Goal: Information Seeking & Learning: Learn about a topic

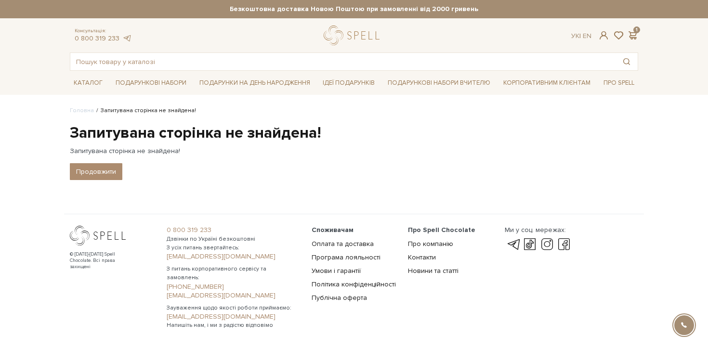
click at [215, 136] on h1 "Запитувана сторінка не знайдена!" at bounding box center [354, 133] width 569 height 20
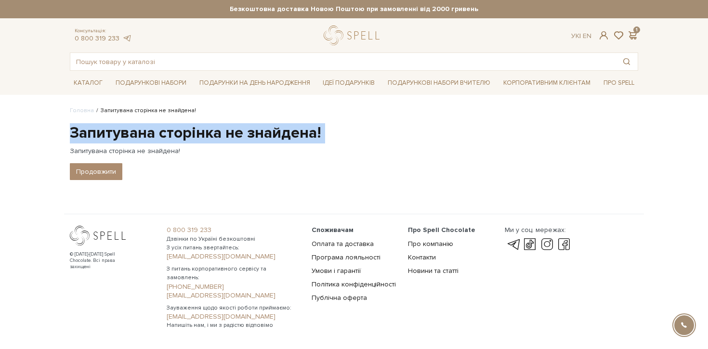
click at [215, 136] on h1 "Запитувана сторінка не знайдена!" at bounding box center [354, 133] width 569 height 20
copy div "Запитувана сторінка не знайдена!"
click at [224, 140] on h1 "Запитувана сторінка не знайдена!" at bounding box center [354, 133] width 569 height 20
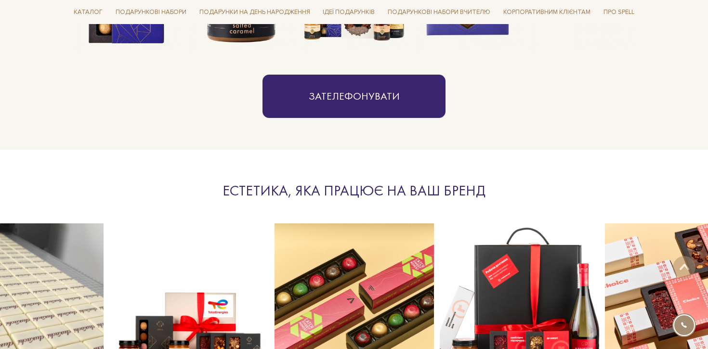
scroll to position [951, 0]
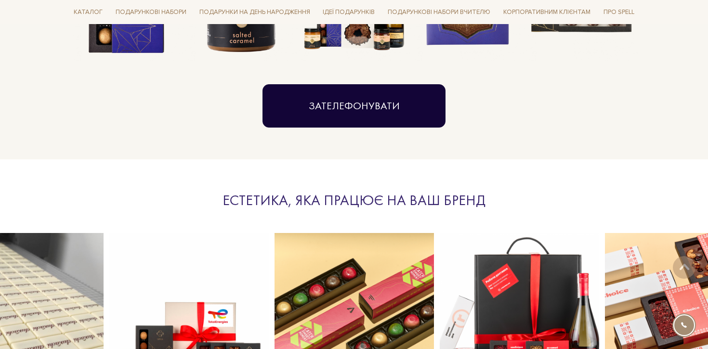
click at [386, 107] on link "Зателефонувати" at bounding box center [354, 105] width 183 height 43
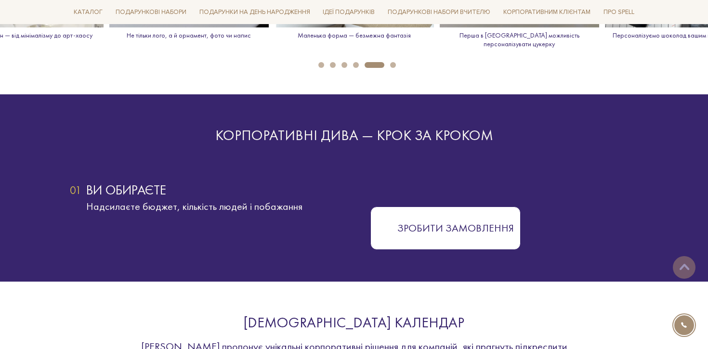
scroll to position [1602, 0]
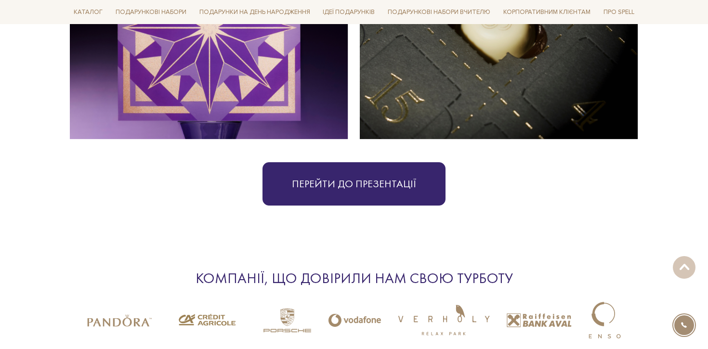
scroll to position [2316, 0]
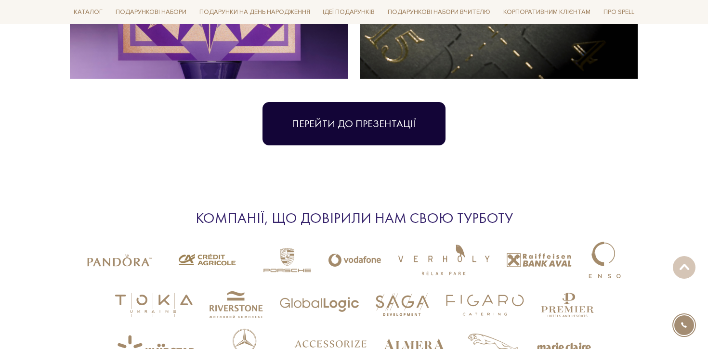
click at [353, 102] on link "Перейти до презентації" at bounding box center [354, 123] width 183 height 43
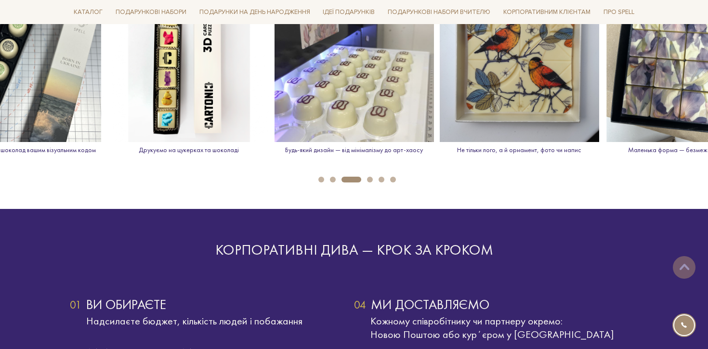
scroll to position [1398, 0]
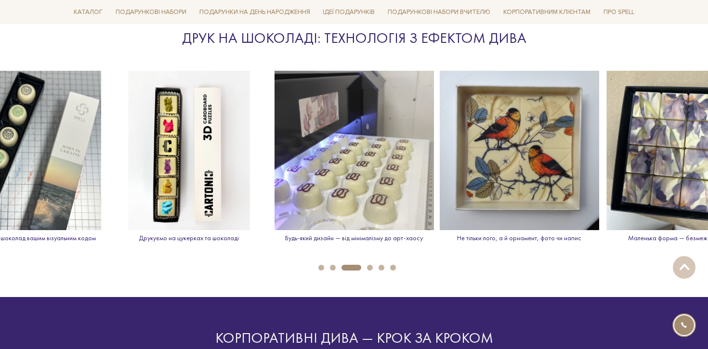
drag, startPoint x: 461, startPoint y: 195, endPoint x: 280, endPoint y: 184, distance: 181.5
click at [300, 184] on div "Будь-який дизайн — від мінімалізму до арт-хаосу Не тільки лого, а й орнамент, ф…" at bounding box center [602, 165] width 2645 height 188
click at [371, 265] on button "4" at bounding box center [370, 268] width 6 height 6
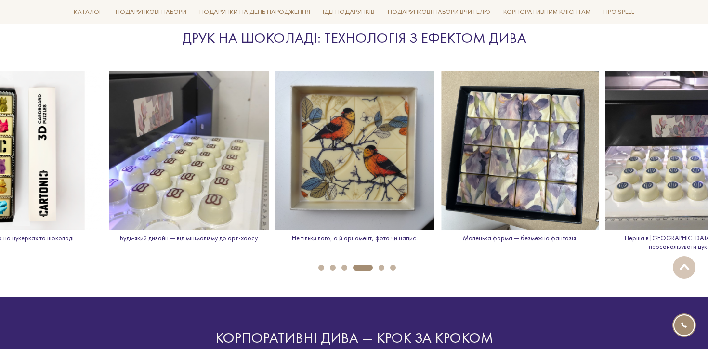
click at [379, 265] on button "5" at bounding box center [382, 268] width 6 height 6
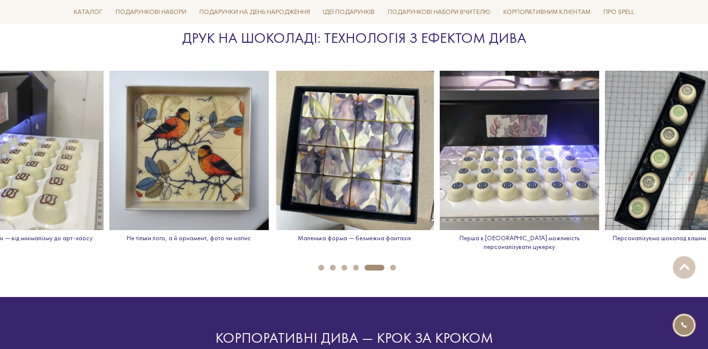
click at [395, 265] on button "6" at bounding box center [393, 268] width 6 height 6
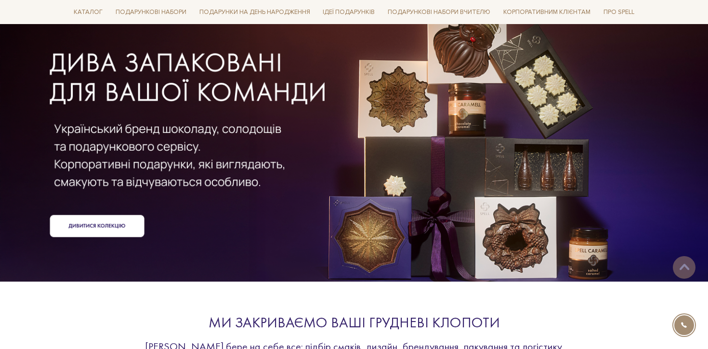
scroll to position [36, 0]
